Goal: Check status

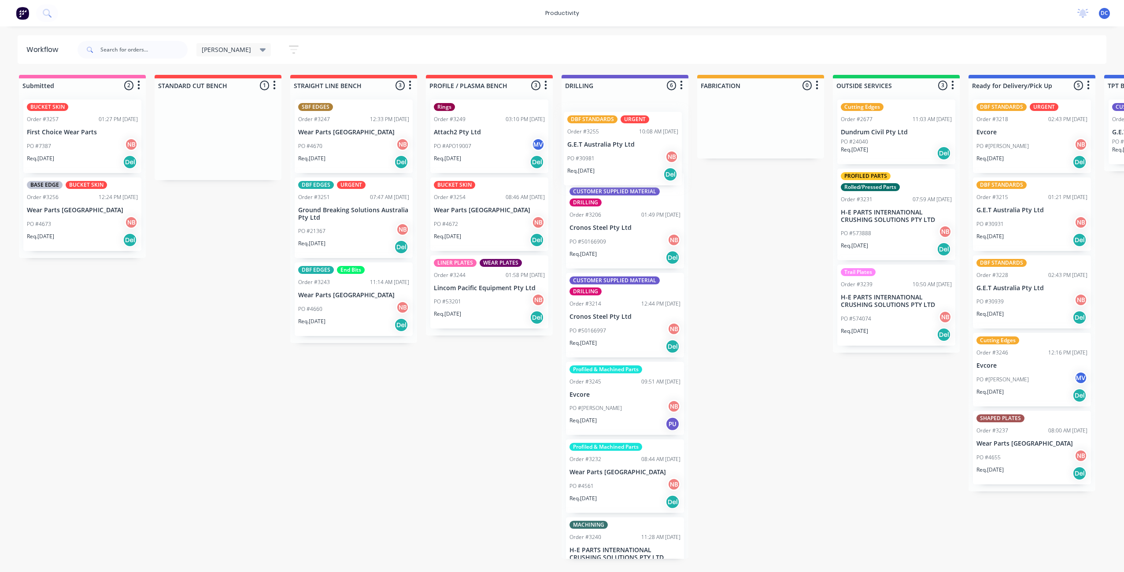
drag, startPoint x: 215, startPoint y: 159, endPoint x: 621, endPoint y: 173, distance: 407.2
click at [621, 173] on div "Submitted 2 Sort By Created date Required date Order number Customer name Most …" at bounding box center [727, 317] width 1469 height 484
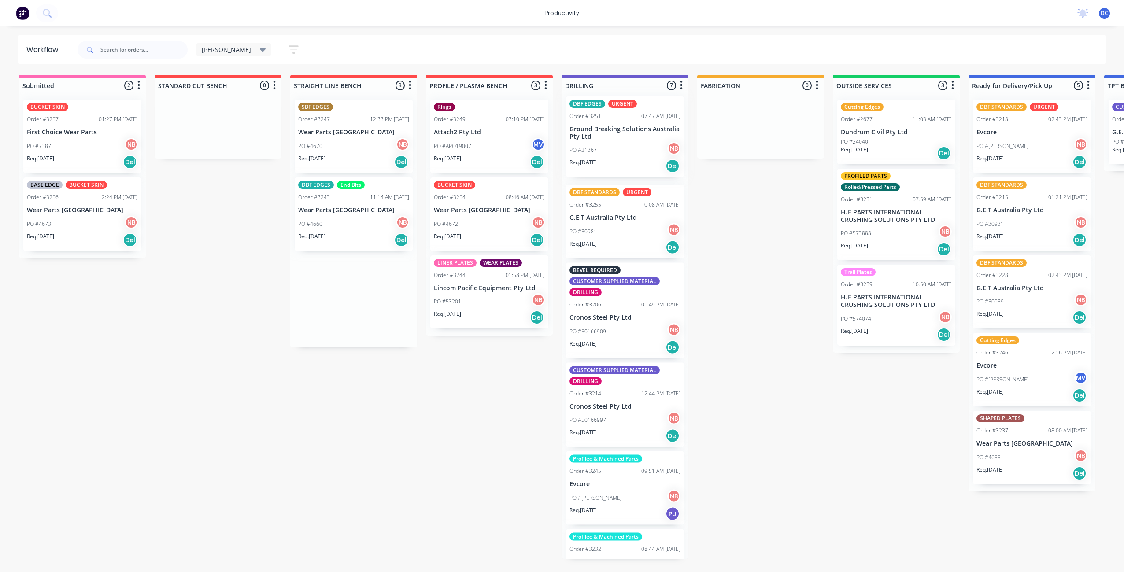
drag, startPoint x: 344, startPoint y: 230, endPoint x: 618, endPoint y: 149, distance: 285.7
click at [618, 149] on div "Submitted 2 Sort By Created date Required date Order number Customer name Most …" at bounding box center [727, 317] width 1469 height 484
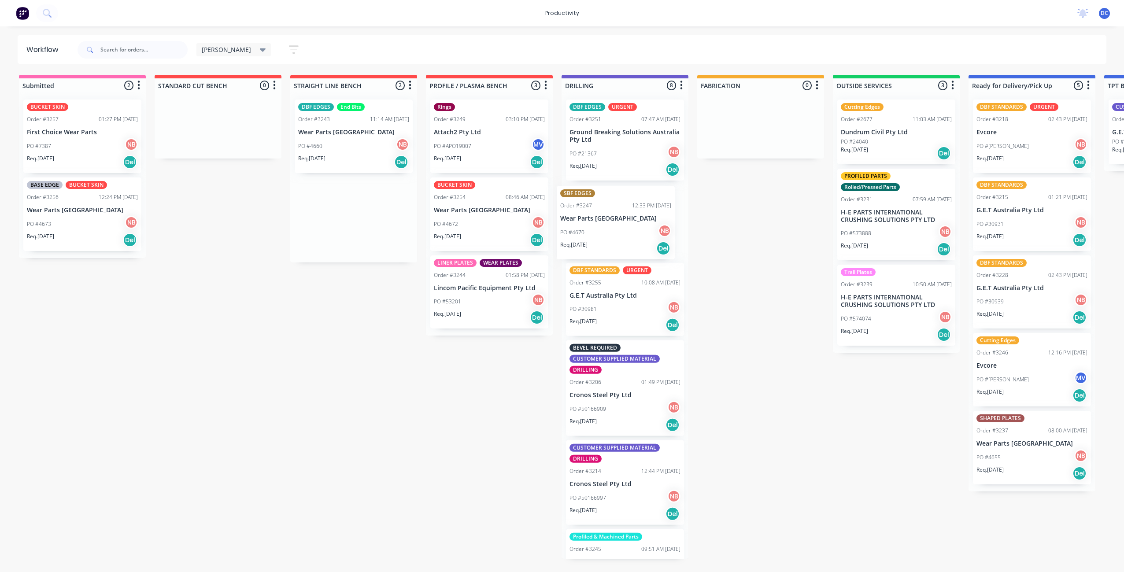
drag, startPoint x: 355, startPoint y: 158, endPoint x: 620, endPoint y: 245, distance: 278.3
click at [620, 245] on div "Submitted 2 Sort By Created date Required date Order number Customer name Most …" at bounding box center [727, 317] width 1469 height 484
click at [90, 237] on div "Req. [DATE] Del" at bounding box center [82, 240] width 111 height 15
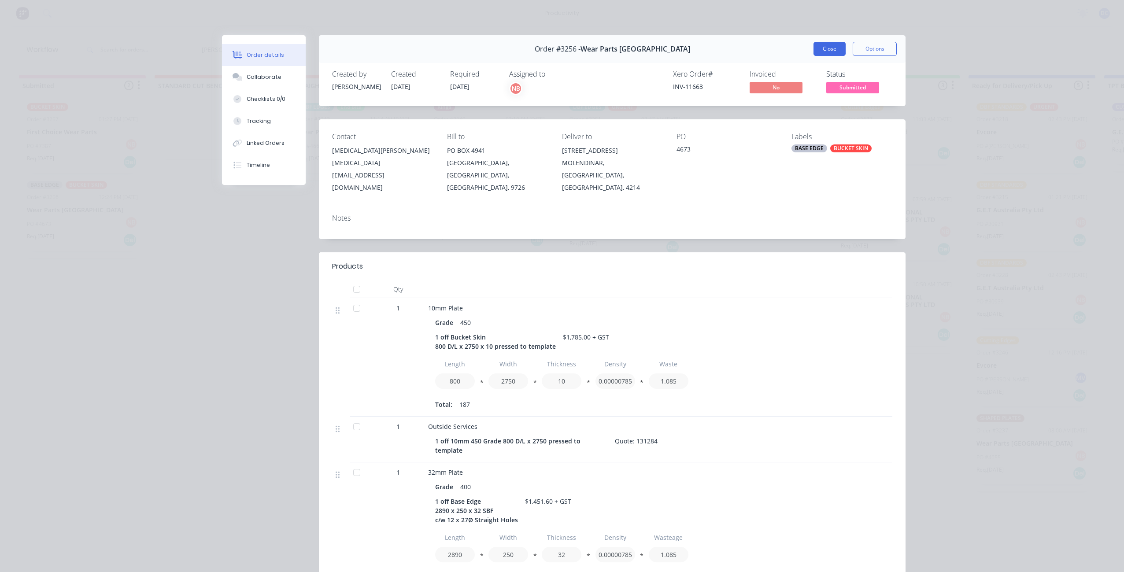
click at [835, 48] on button "Close" at bounding box center [830, 49] width 32 height 14
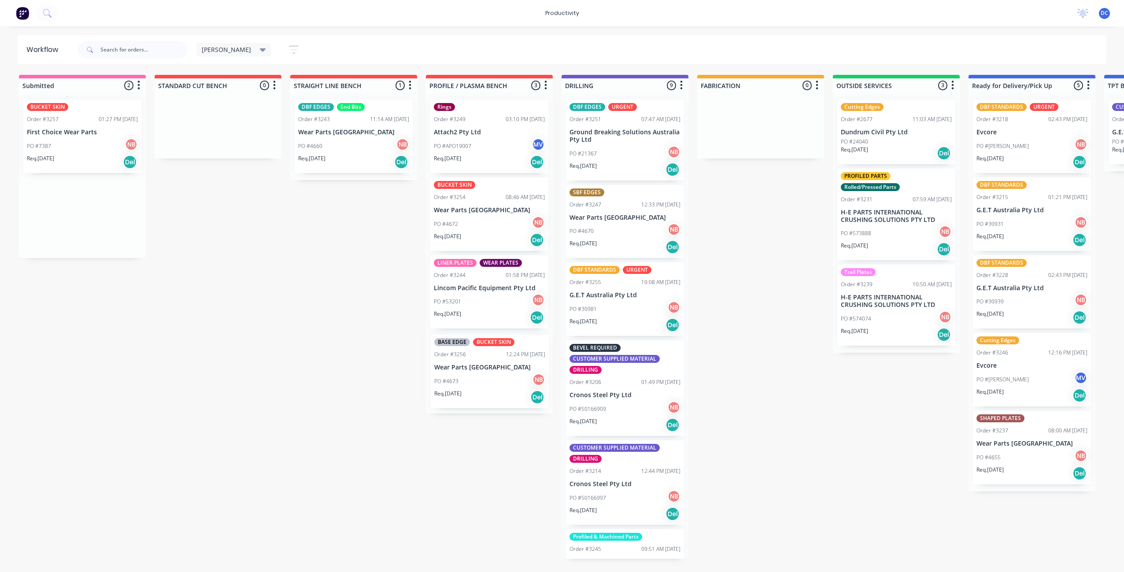
drag, startPoint x: 57, startPoint y: 224, endPoint x: 467, endPoint y: 381, distance: 438.6
click at [467, 381] on div "Submitted 2 Sort By Created date Required date Order number Customer name Most …" at bounding box center [727, 317] width 1469 height 484
drag, startPoint x: 56, startPoint y: 156, endPoint x: 462, endPoint y: 471, distance: 514.0
click at [462, 471] on div "Submitted 1 Sort By Created date Required date Order number Customer name Most …" at bounding box center [727, 317] width 1469 height 484
click at [611, 324] on div "Req. [DATE] Del" at bounding box center [625, 325] width 111 height 15
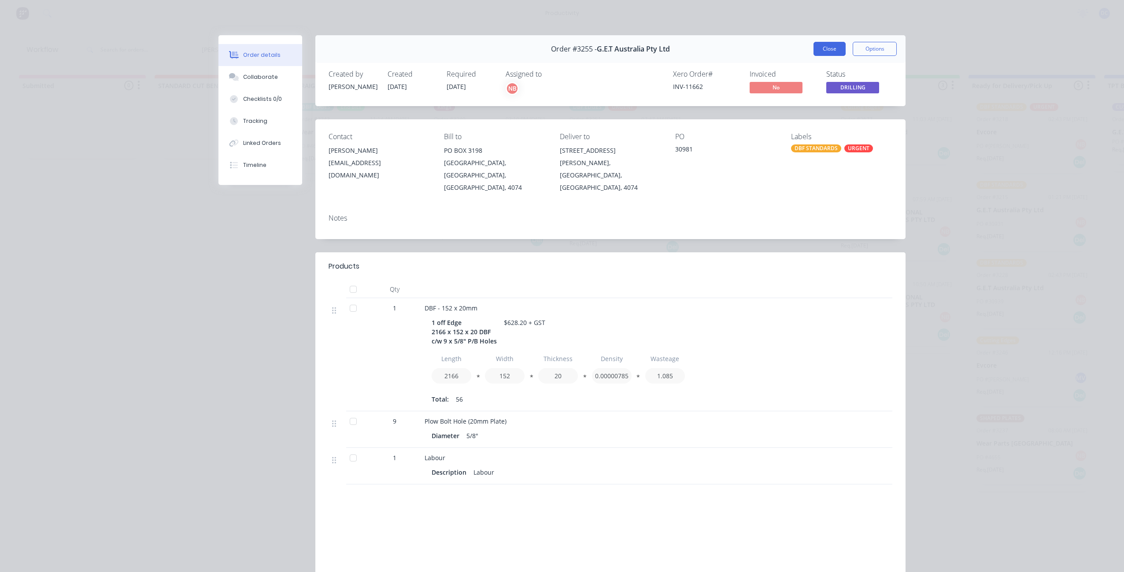
click at [832, 53] on button "Close" at bounding box center [830, 49] width 32 height 14
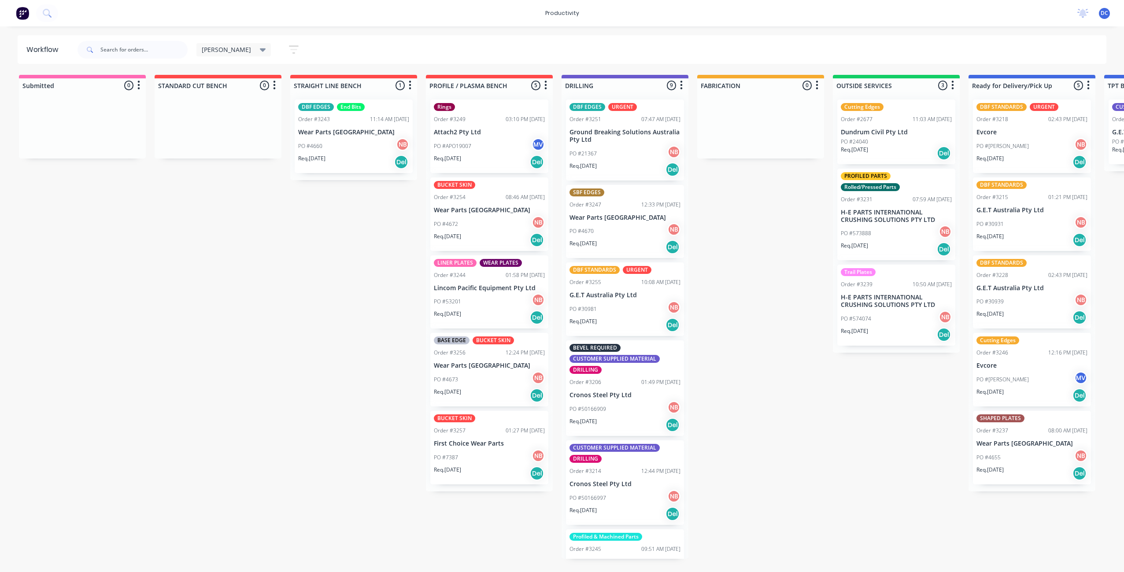
click at [289, 48] on icon "button" at bounding box center [294, 49] width 10 height 11
click at [258, 190] on div "Show/Hide statuses Show line item cards Show line item cards Hide line item car…" at bounding box center [253, 143] width 92 height 145
click at [282, 186] on icon "button" at bounding box center [285, 184] width 6 height 10
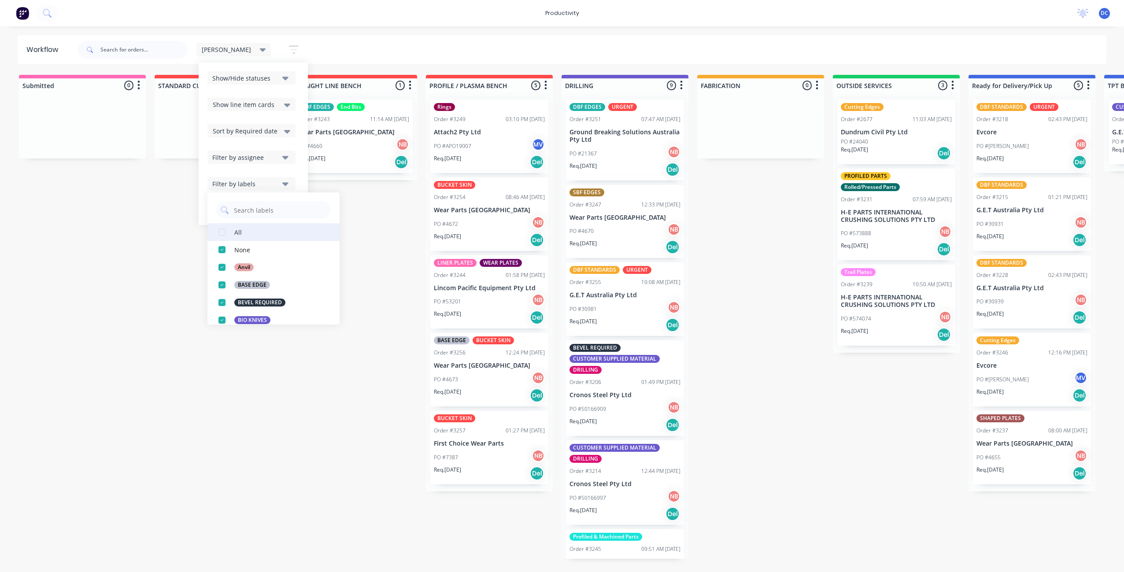
click at [252, 237] on button "All" at bounding box center [273, 232] width 132 height 18
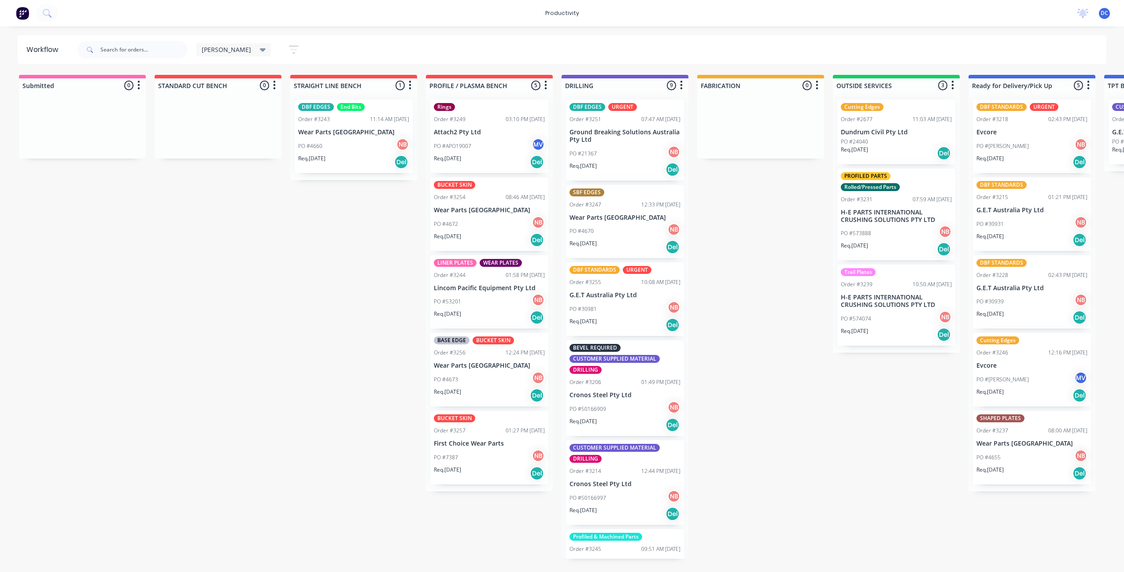
click at [263, 383] on div "Submitted 0 Sort By Created date Required date Order number Customer name Most …" at bounding box center [727, 317] width 1469 height 484
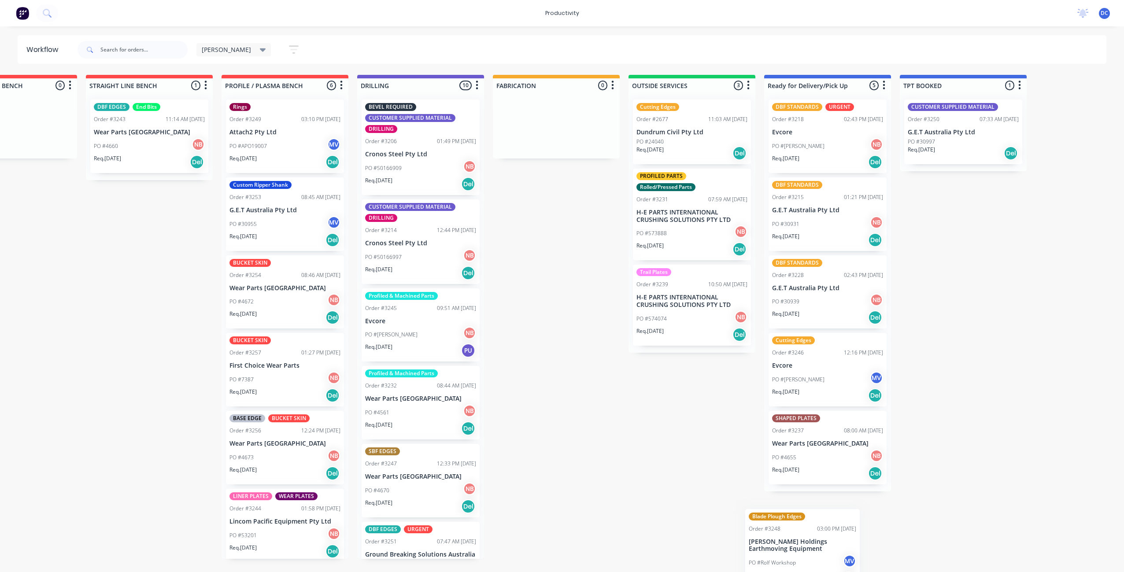
scroll to position [0, 205]
drag, startPoint x: 652, startPoint y: 346, endPoint x: 857, endPoint y: 542, distance: 283.2
click at [857, 542] on div "Submitted 0 Sort By Created date Required date Order number Customer name Most …" at bounding box center [522, 317] width 1469 height 484
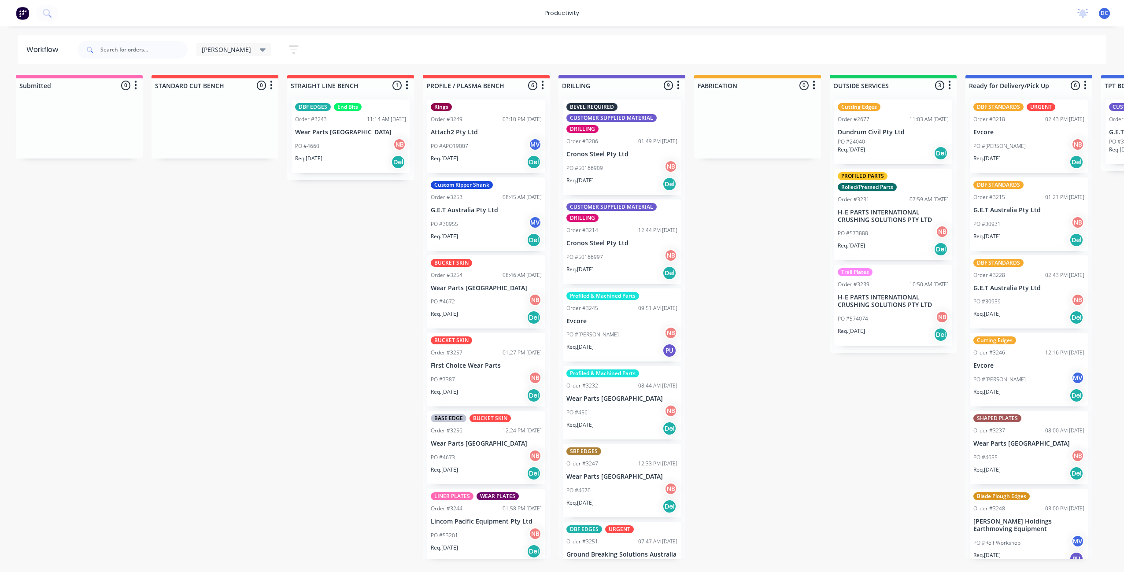
scroll to position [0, 0]
